Goal: Task Accomplishment & Management: Manage account settings

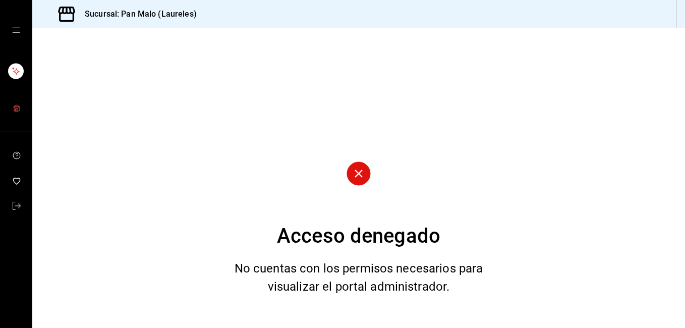
click at [17, 105] on icon "mailbox folders" at bounding box center [17, 108] width 8 height 8
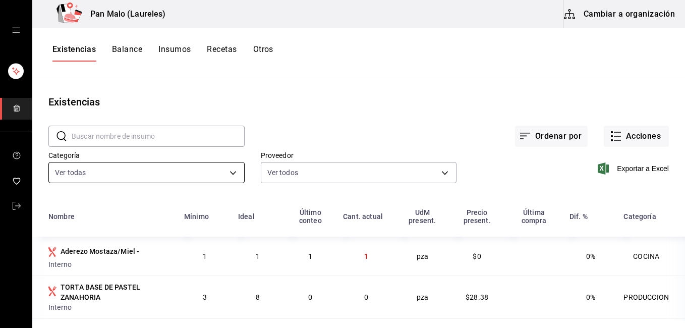
click at [228, 171] on body "Pan Malo (Laureles) Cambiar a organización Existencias Balance Insumos Recetas …" at bounding box center [342, 160] width 685 height 321
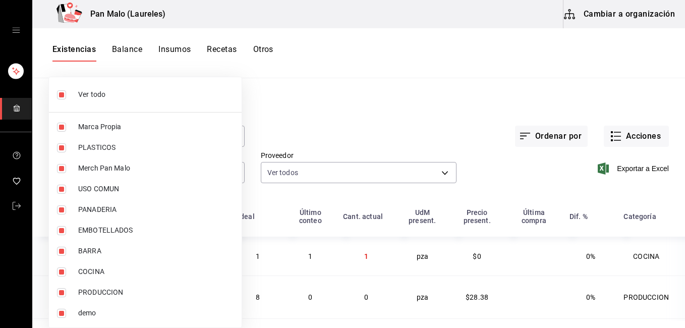
click at [106, 101] on li "Ver todo" at bounding box center [145, 94] width 193 height 27
checkbox input "false"
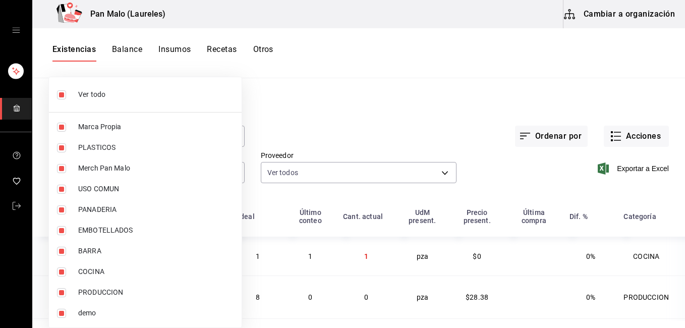
checkbox input "false"
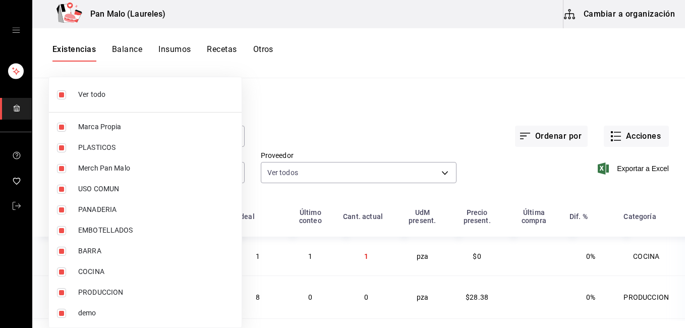
checkbox input "false"
drag, startPoint x: 679, startPoint y: 157, endPoint x: 669, endPoint y: 205, distance: 48.6
click at [669, 205] on div at bounding box center [342, 164] width 685 height 328
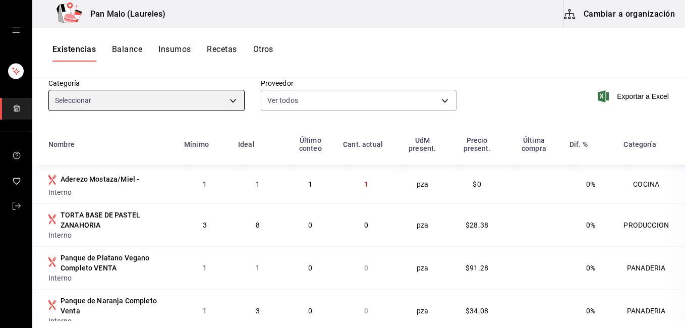
scroll to position [76, 0]
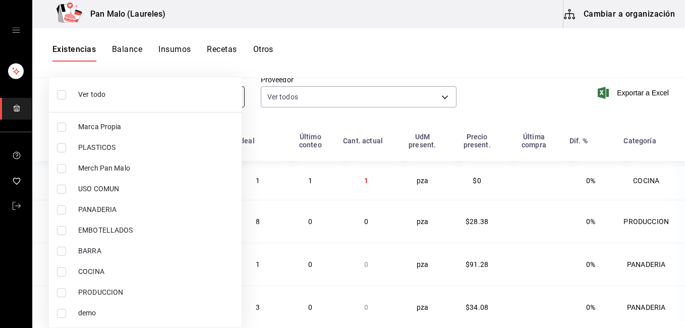
click at [231, 104] on body "Pan Malo (Laureles) Cambiar a organización Existencias Balance Insumos Recetas …" at bounding box center [342, 160] width 685 height 321
drag, startPoint x: 681, startPoint y: 152, endPoint x: 679, endPoint y: 217, distance: 65.1
click at [679, 217] on div at bounding box center [342, 164] width 685 height 328
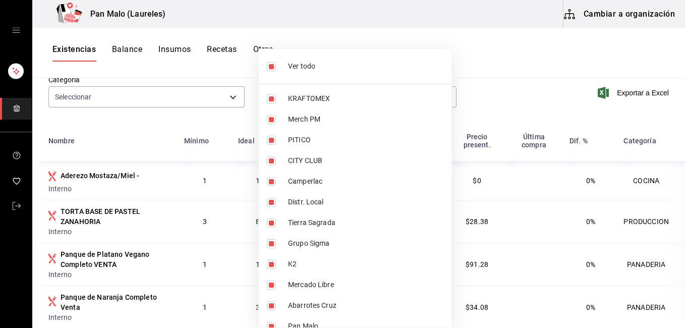
drag, startPoint x: 359, startPoint y: 100, endPoint x: 195, endPoint y: 93, distance: 164.6
click at [195, 93] on body "Pan Malo (Laureles) Cambiar a organización Existencias Balance Insumos Recetas …" at bounding box center [342, 160] width 685 height 321
click at [195, 93] on div at bounding box center [342, 164] width 685 height 328
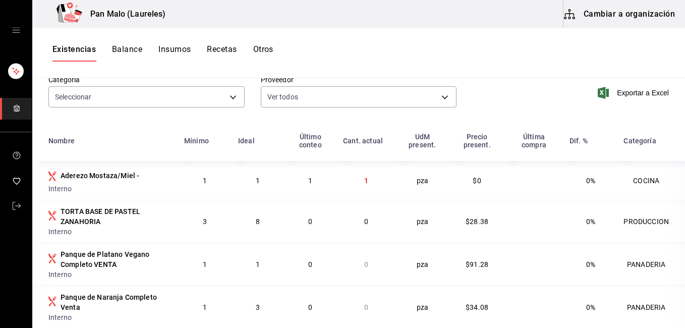
click at [245, 97] on div "Proveedor Ver todos 36340c73-94e1-4ffc-8e70-5641b5614b16,62d2566f-a3bd-4000-8dc…" at bounding box center [351, 84] width 212 height 51
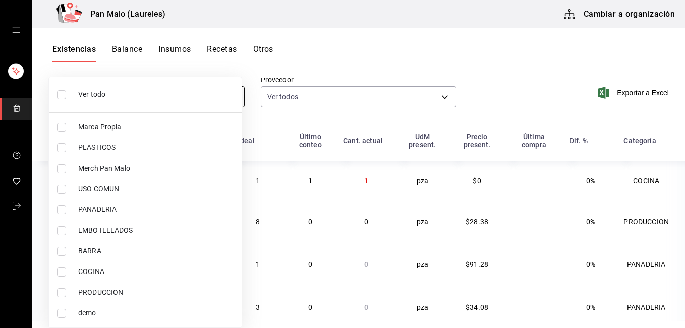
click at [230, 97] on body "Pan Malo (Laureles) Cambiar a organización Existencias Balance Insumos Recetas …" at bounding box center [342, 160] width 685 height 321
drag, startPoint x: 681, startPoint y: 157, endPoint x: 680, endPoint y: 214, distance: 57.5
click at [680, 214] on div at bounding box center [342, 164] width 685 height 328
click at [236, 96] on body "Pan Malo (Laureles) Cambiar a organización Existencias Balance Insumos Recetas …" at bounding box center [342, 160] width 685 height 321
click at [88, 166] on span "Merch Pan Malo" at bounding box center [155, 168] width 155 height 11
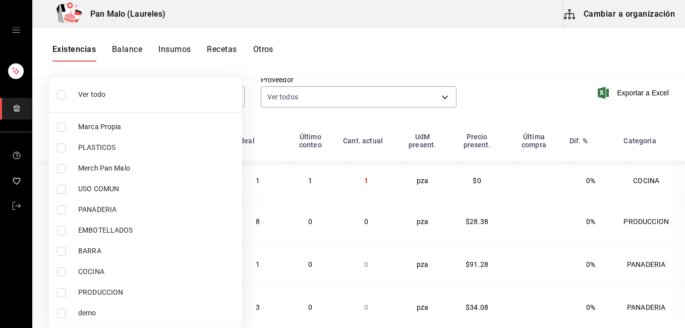
type input "d258234b-eb86-4f23-b0af-7f39f8376d1d"
checkbox input "true"
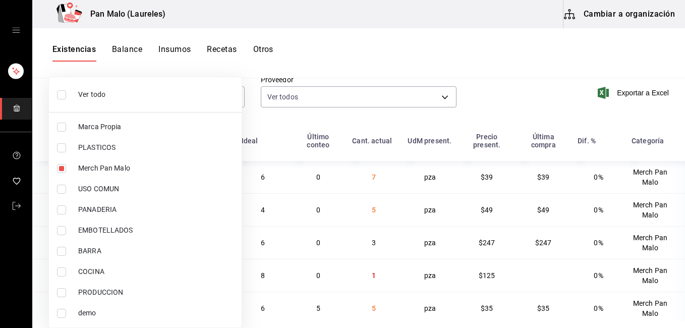
click at [508, 86] on div at bounding box center [342, 164] width 685 height 328
click at [465, 129] on div at bounding box center [342, 164] width 685 height 328
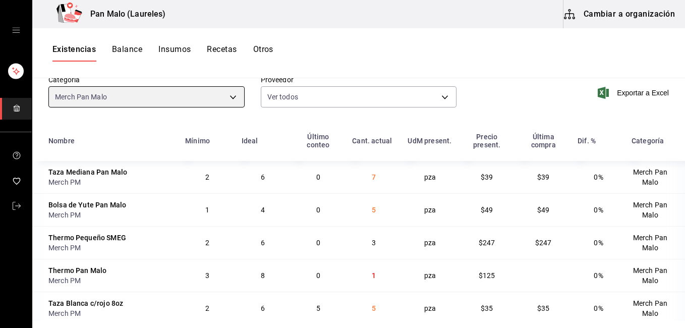
scroll to position [0, 0]
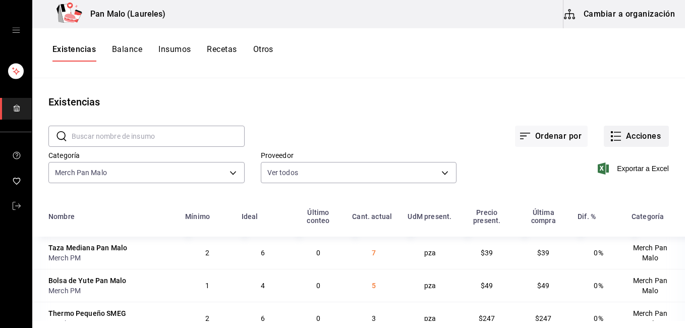
click at [610, 135] on icon "button" at bounding box center [616, 136] width 12 height 12
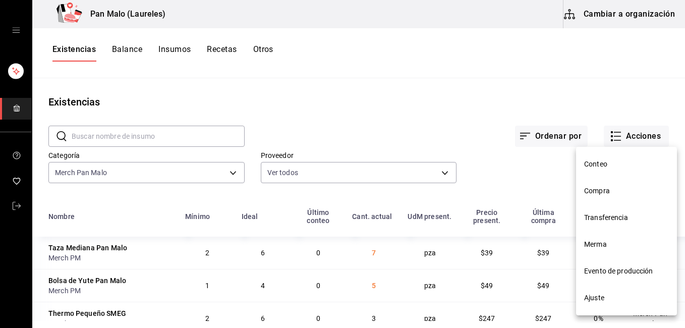
click at [601, 299] on span "Ajuste" at bounding box center [626, 297] width 85 height 11
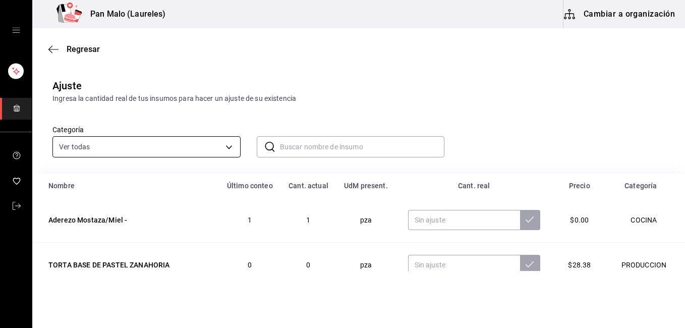
click at [234, 143] on body "Pan Malo (Laureles) Cambiar a organización Regresar Ajuste Ingresa la cantidad …" at bounding box center [342, 135] width 685 height 271
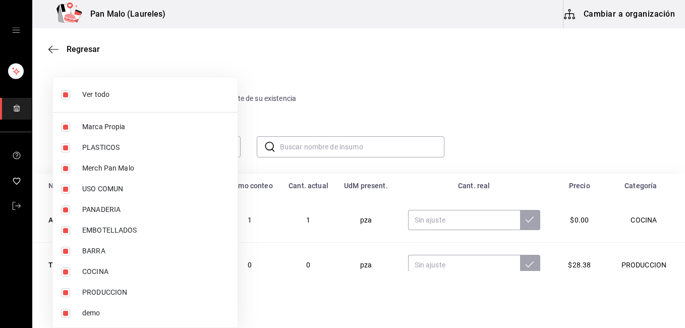
click at [114, 103] on li "Ver todo" at bounding box center [145, 94] width 185 height 27
checkbox input "false"
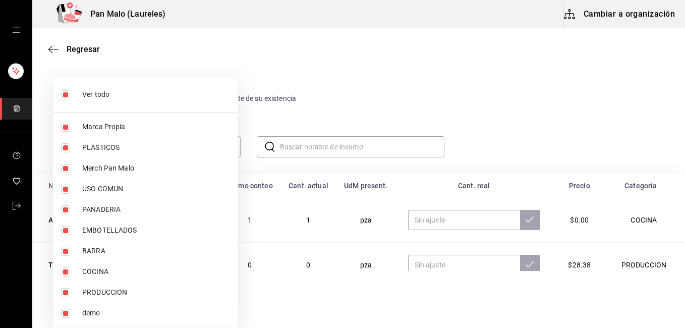
checkbox input "false"
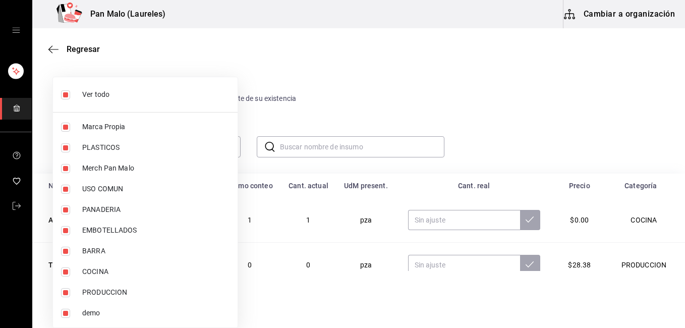
checkbox input "false"
click at [132, 173] on li "Merch Pan Malo" at bounding box center [145, 168] width 185 height 21
type input "d258234b-eb86-4f23-b0af-7f39f8376d1d"
checkbox input "true"
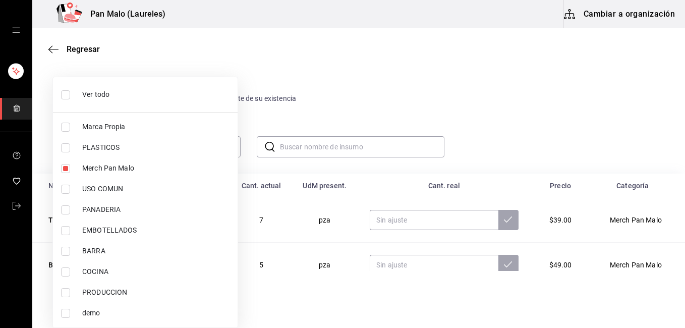
click at [547, 145] on div at bounding box center [342, 164] width 685 height 328
click at [206, 145] on body "Pan Malo (Laureles) Cambiar a organización Regresar Ajuste Ingresa la cantidad …" at bounding box center [342, 135] width 685 height 271
click at [77, 231] on li "EMBOTELLADOS" at bounding box center [145, 230] width 185 height 21
type input "d258234b-eb86-4f23-b0af-7f39f8376d1d,244b5d13-ccc3-40e0-adb2-1f470b7c2b02"
checkbox input "true"
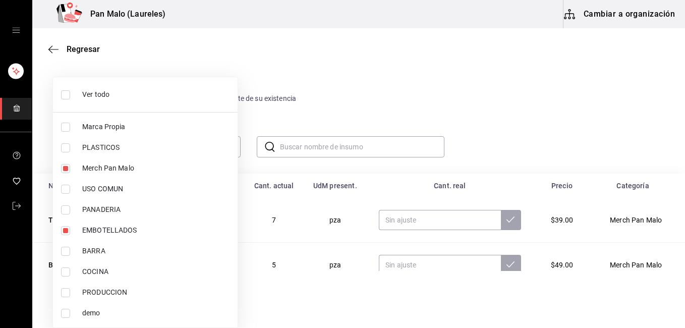
click at [71, 165] on label at bounding box center [67, 168] width 13 height 9
click at [70, 165] on input "checkbox" at bounding box center [65, 168] width 9 height 9
checkbox input "true"
type input "244b5d13-ccc3-40e0-adb2-1f470b7c2b02,d258234b-eb86-4f23-b0af-7f39f8376d1d"
click at [62, 168] on input "checkbox" at bounding box center [65, 168] width 9 height 9
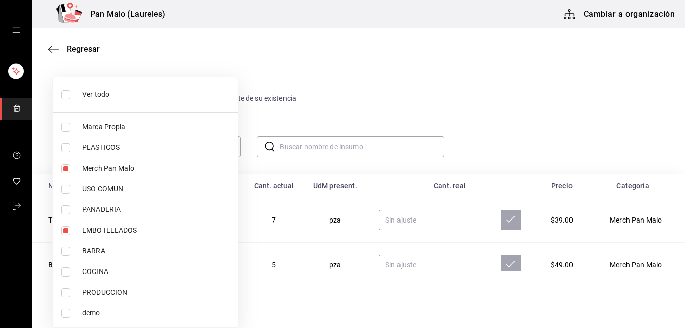
checkbox input "false"
type input "244b5d13-ccc3-40e0-adb2-1f470b7c2b02"
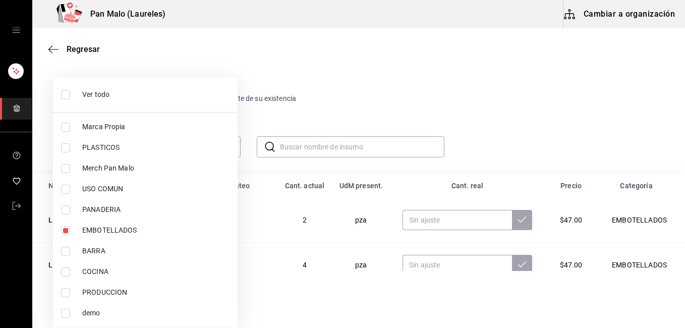
click at [484, 90] on div at bounding box center [342, 164] width 685 height 328
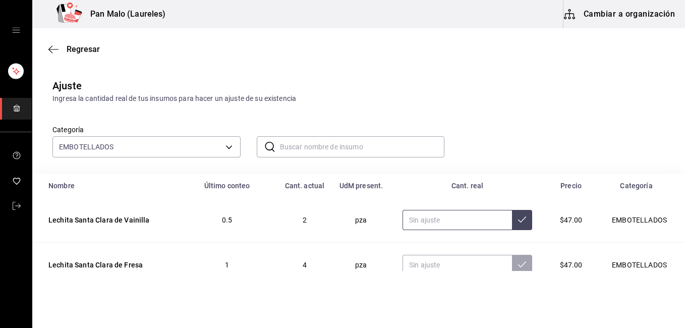
click at [457, 219] on input "text" at bounding box center [456, 220] width 109 height 20
click at [444, 226] on input "0.00" at bounding box center [456, 220] width 109 height 20
type input "0.00"
click at [515, 222] on button at bounding box center [522, 220] width 20 height 20
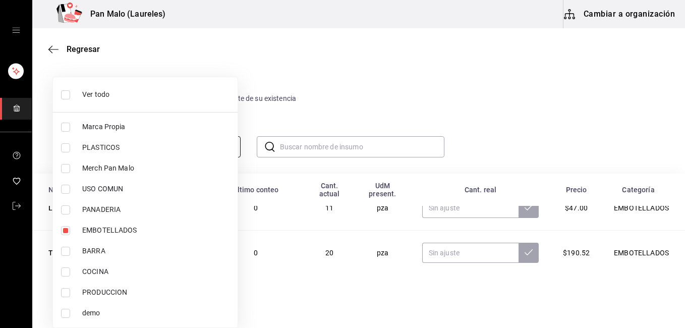
click at [232, 147] on body "Pan Malo (Laureles) Cambiar a organización Regresar Ajuste Ingresa la cantidad …" at bounding box center [342, 135] width 685 height 271
click at [64, 311] on input "checkbox" at bounding box center [65, 313] width 9 height 9
checkbox input "true"
type input "244b5d13-ccc3-40e0-adb2-1f470b7c2b02,845fc0d5-bafa-4929-a86e-e534cf7c03f2"
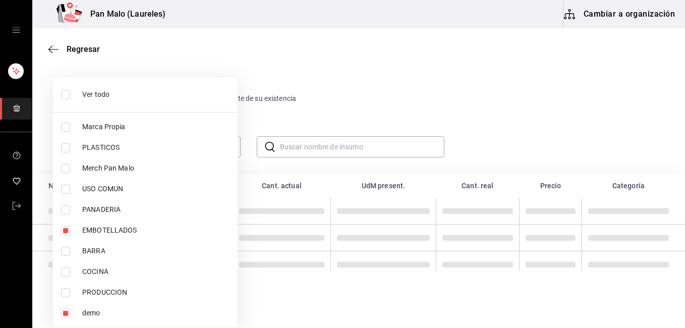
click at [65, 231] on input "checkbox" at bounding box center [65, 230] width 9 height 9
checkbox input "false"
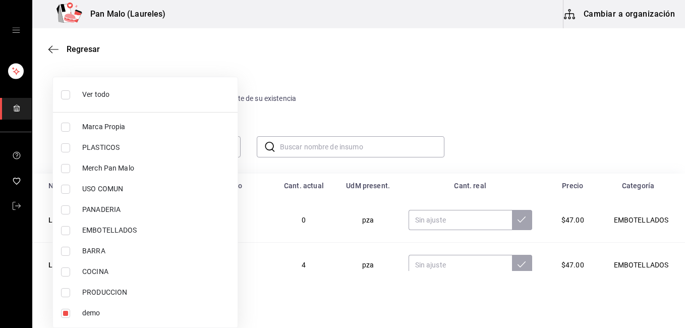
type input "845fc0d5-bafa-4929-a86e-e534cf7c03f2"
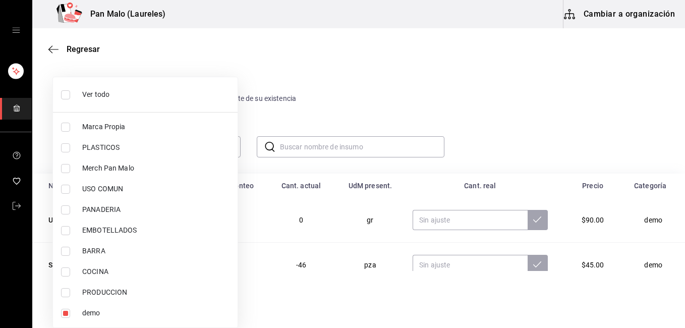
click at [681, 264] on div at bounding box center [342, 164] width 685 height 328
click at [484, 84] on div at bounding box center [342, 164] width 685 height 328
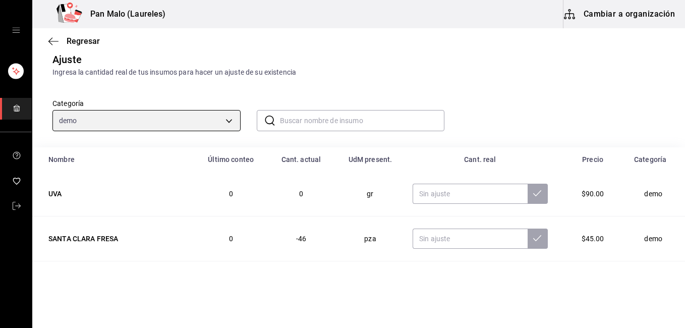
scroll to position [20, 0]
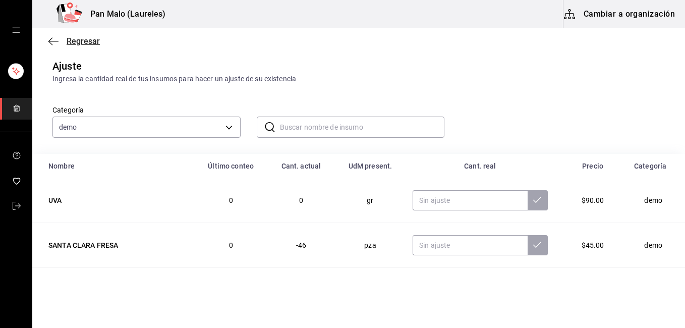
click at [53, 45] on icon "button" at bounding box center [53, 41] width 10 height 9
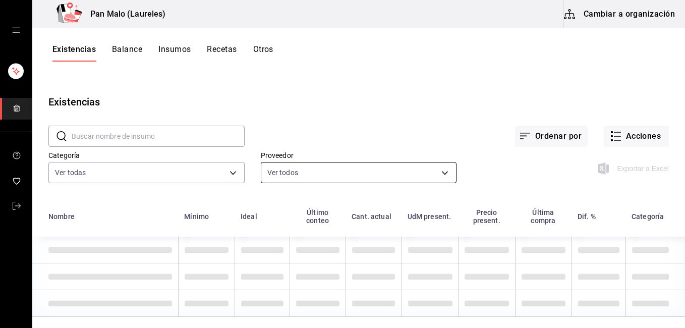
click at [283, 164] on body "Pan Malo (Laureles) Cambiar a organización Existencias Balance Insumos Recetas …" at bounding box center [342, 160] width 685 height 321
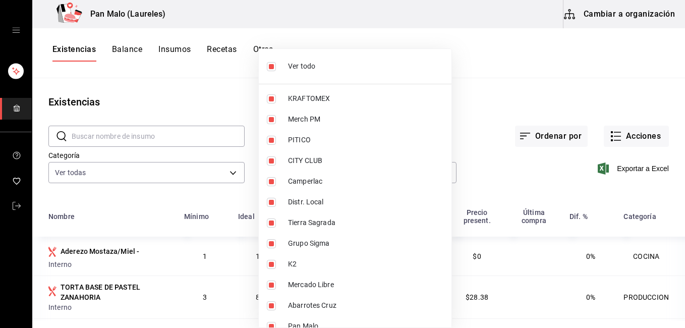
click at [113, 127] on div at bounding box center [342, 164] width 685 height 328
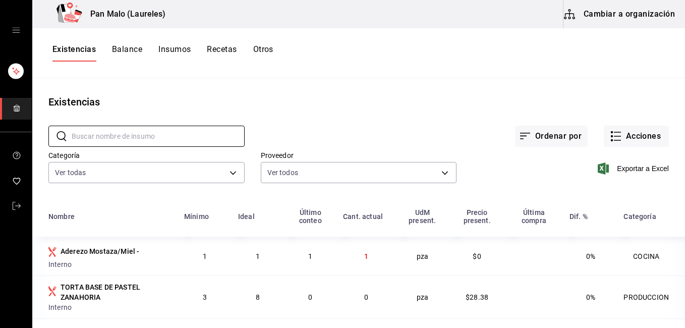
click at [119, 138] on input "text" at bounding box center [158, 136] width 173 height 20
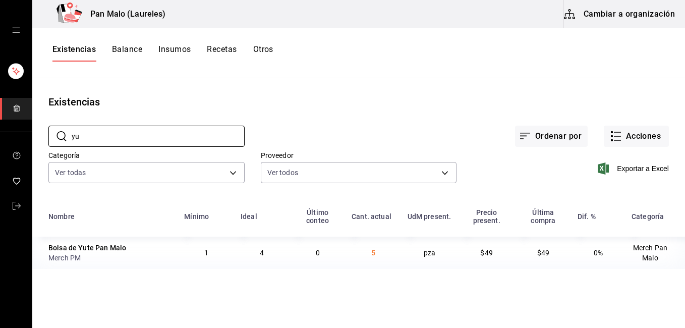
type input "y"
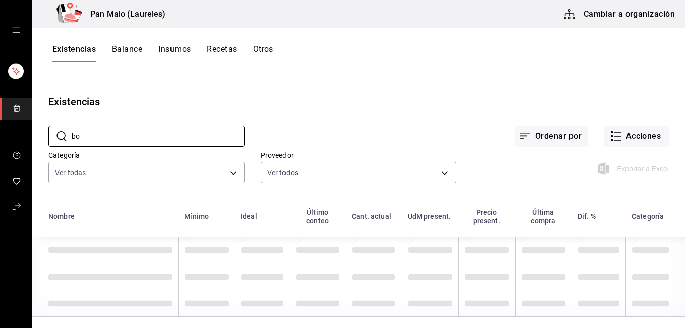
type input "b"
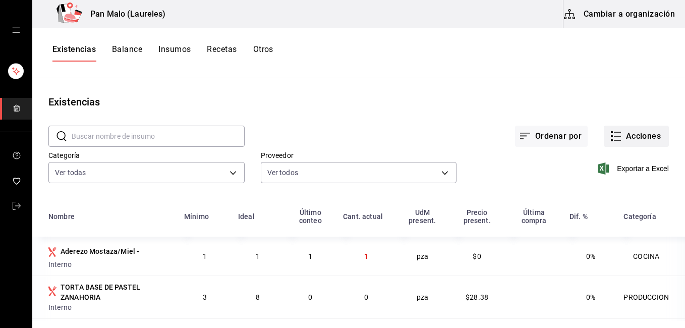
click at [637, 126] on button "Acciones" at bounding box center [636, 136] width 65 height 21
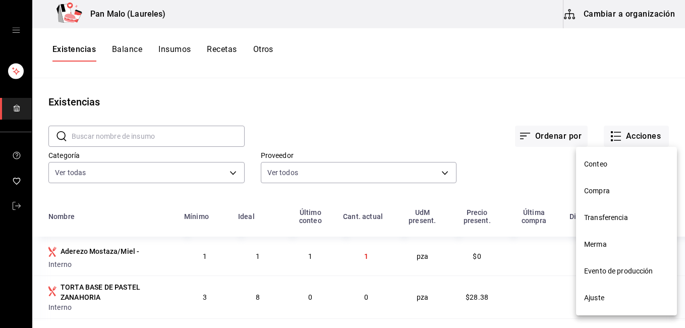
click at [609, 302] on span "Ajuste" at bounding box center [626, 297] width 85 height 11
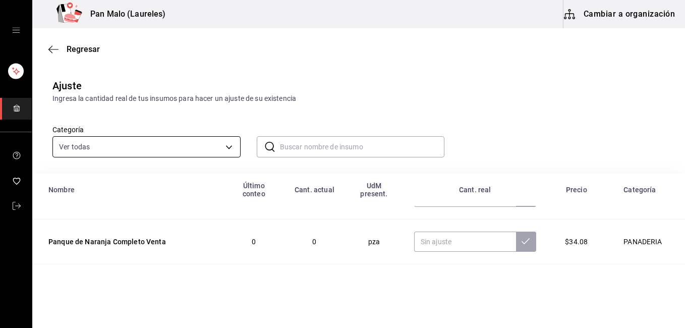
click at [231, 142] on body "Pan Malo (Laureles) Cambiar a organización Regresar Ajuste Ingresa la cantidad …" at bounding box center [342, 135] width 685 height 271
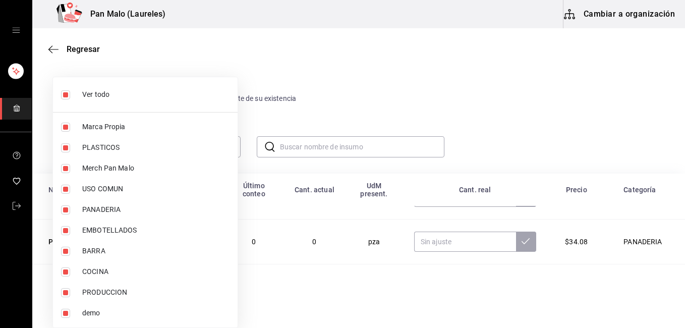
click at [80, 94] on li "Ver todo" at bounding box center [145, 94] width 185 height 27
checkbox input "false"
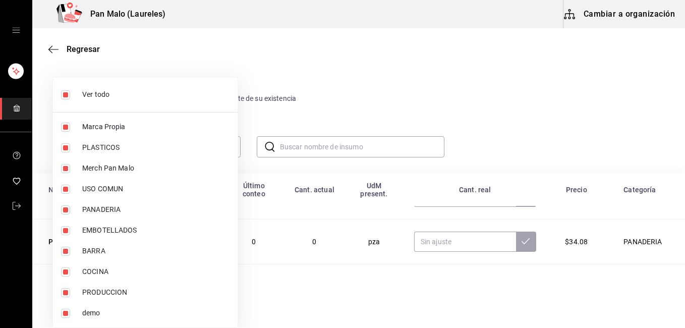
checkbox input "false"
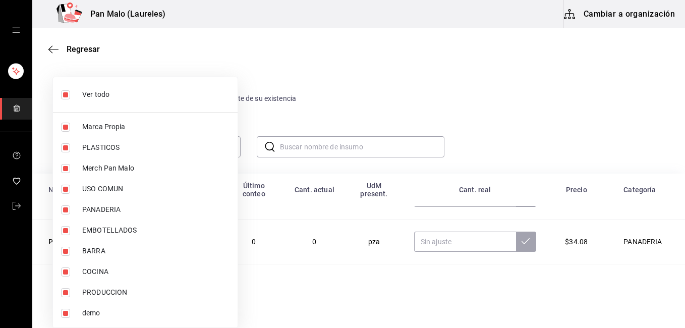
checkbox input "false"
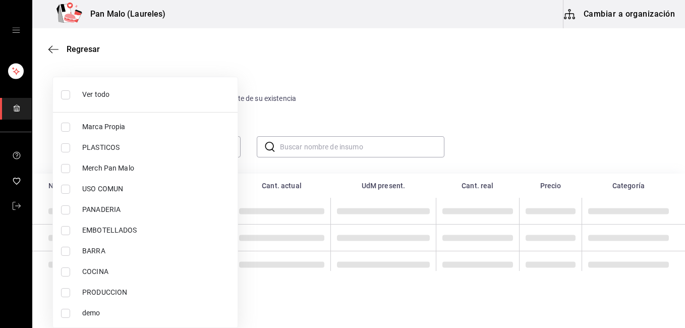
click at [76, 122] on li "Marca Propia" at bounding box center [145, 126] width 185 height 21
type input "57a97c15-a577-4602-bf7e-77eca11ca1d4"
checkbox input "true"
click at [357, 79] on div at bounding box center [342, 164] width 685 height 328
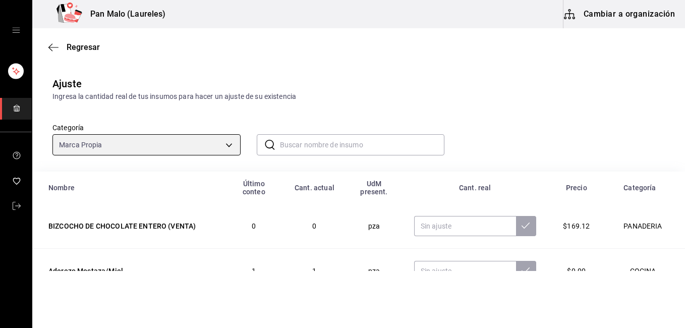
scroll to position [5, 0]
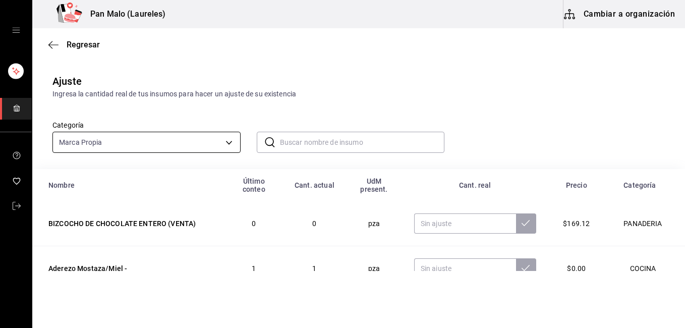
click at [226, 141] on body "Pan Malo (Laureles) Cambiar a organización Regresar Ajuste Ingresa la cantidad …" at bounding box center [342, 135] width 685 height 271
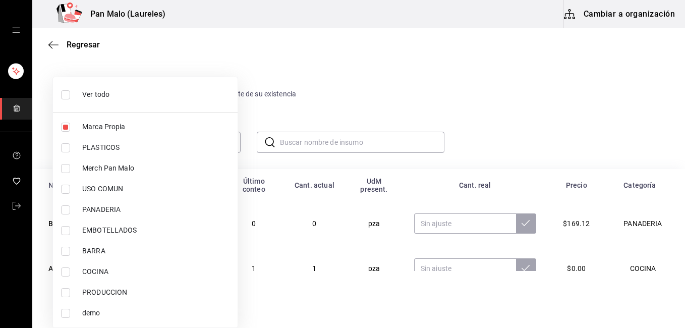
click at [147, 86] on li "Ver todo" at bounding box center [145, 94] width 185 height 27
type input "57a97c15-a577-4602-bf7e-77eca11ca1d4,845d24ca-60dd-4e7e-b3c9-ca2702778d83,d2582…"
checkbox input "true"
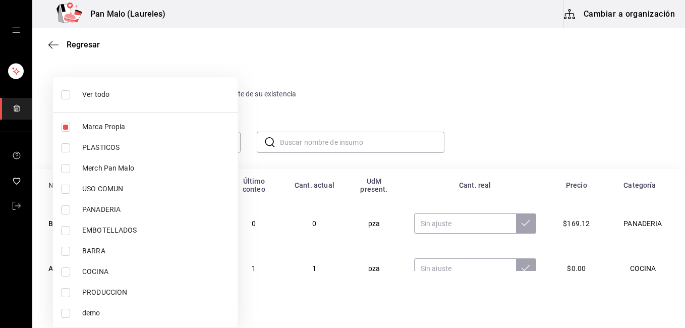
checkbox input "true"
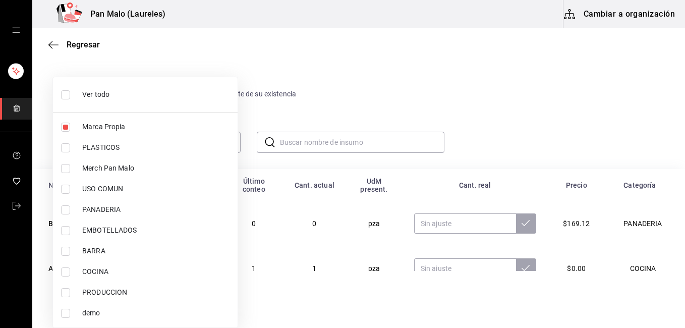
checkbox input "true"
click at [147, 86] on li "Ver todo" at bounding box center [145, 94] width 185 height 27
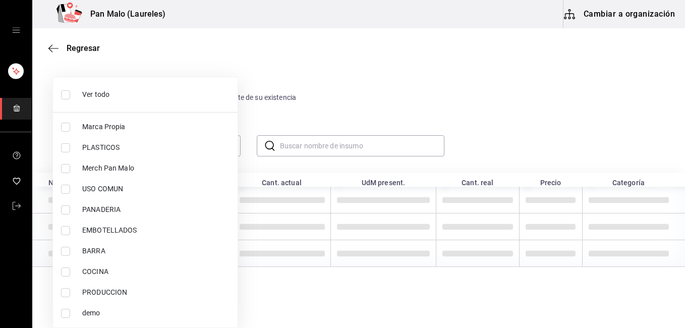
checkbox input "false"
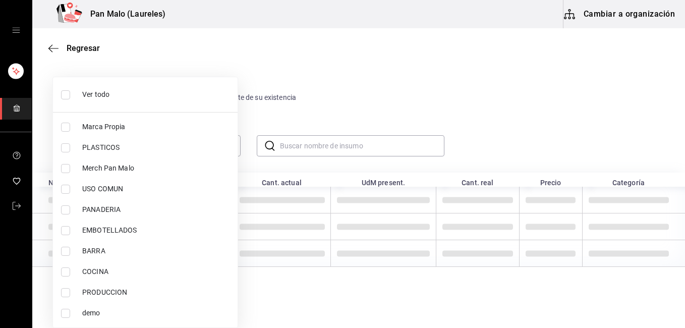
checkbox input "false"
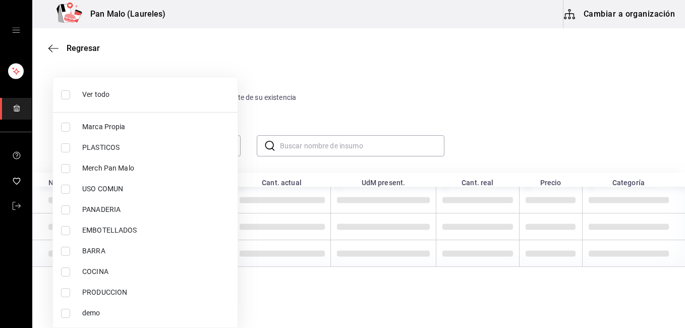
checkbox input "false"
click at [84, 120] on li "Marca Propia" at bounding box center [145, 126] width 185 height 21
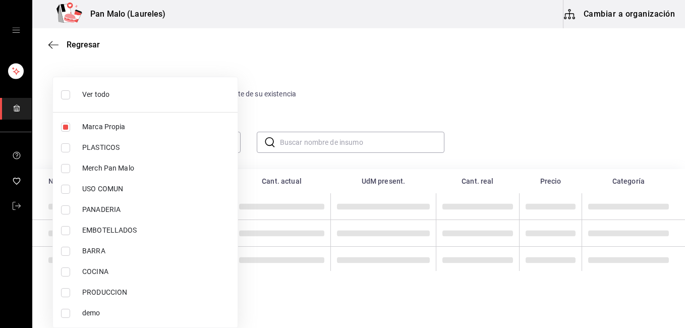
type input "57a97c15-a577-4602-bf7e-77eca11ca1d4"
checkbox input "true"
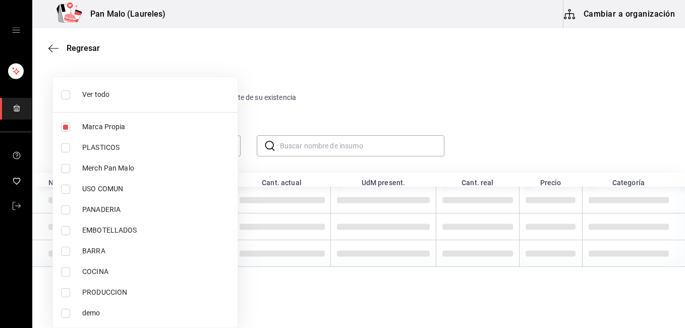
click at [622, 138] on div at bounding box center [342, 164] width 685 height 328
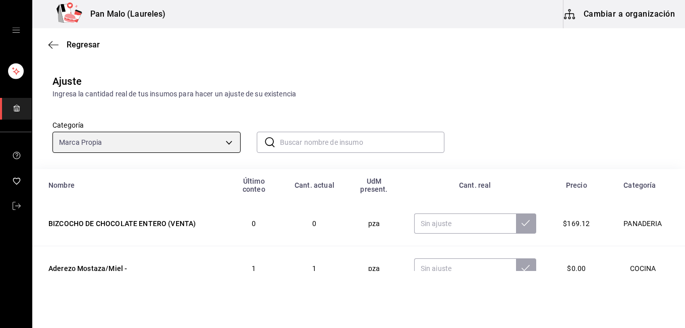
scroll to position [12, 0]
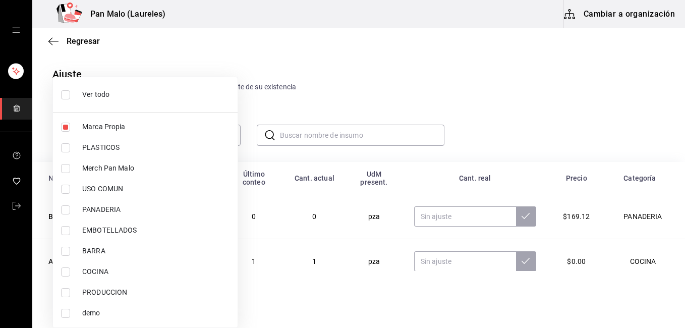
click at [681, 165] on div at bounding box center [342, 164] width 685 height 328
click at [680, 98] on div at bounding box center [342, 164] width 685 height 328
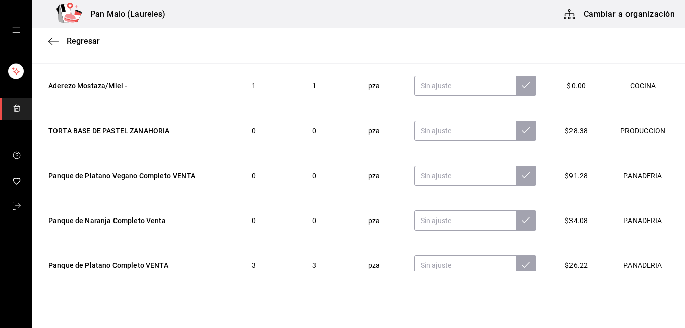
scroll to position [153, 0]
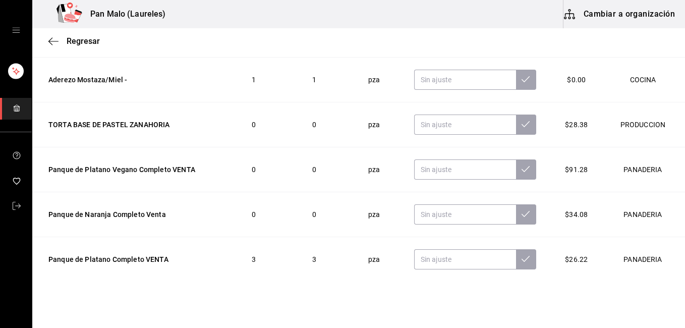
click at [669, 226] on td "PANADERIA" at bounding box center [645, 214] width 80 height 45
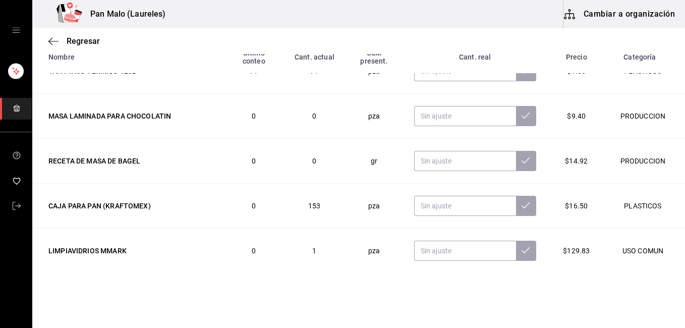
scroll to position [403, 0]
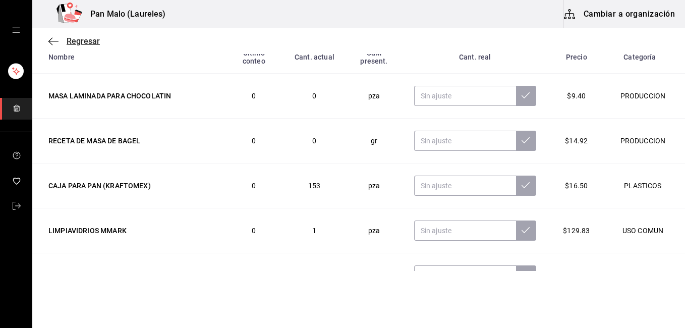
click at [75, 43] on span "Regresar" at bounding box center [83, 41] width 33 height 10
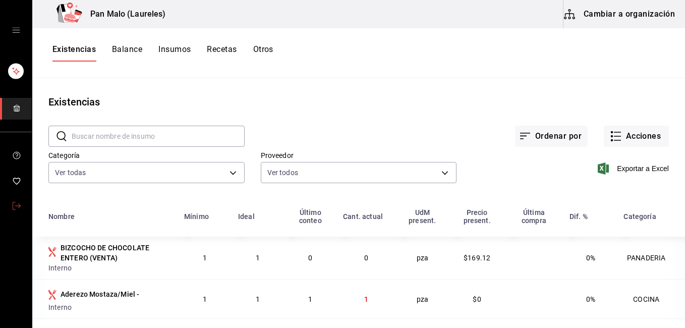
click at [22, 205] on link "mailbox folders" at bounding box center [16, 207] width 32 height 22
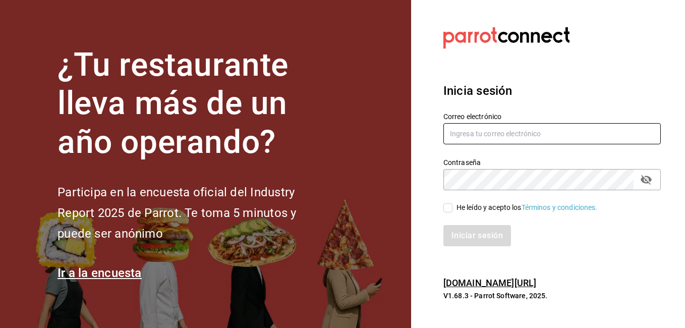
type input "[EMAIL_ADDRESS][DOMAIN_NAME]"
